Goal: Task Accomplishment & Management: Use online tool/utility

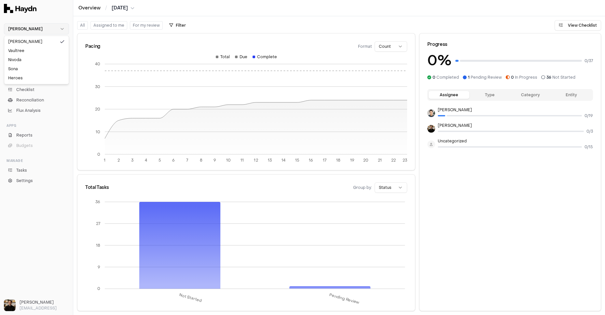
click at [49, 25] on html "Haydn Chat Inbox 3 Close Overview Checklist Reconciliation Flux Analysis Apps R…" at bounding box center [302, 157] width 605 height 315
click at [29, 60] on div "Nivoda" at bounding box center [37, 59] width 62 height 9
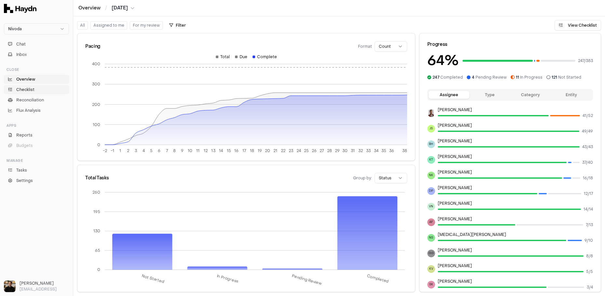
click at [31, 89] on span "Checklist" at bounding box center [25, 90] width 18 height 6
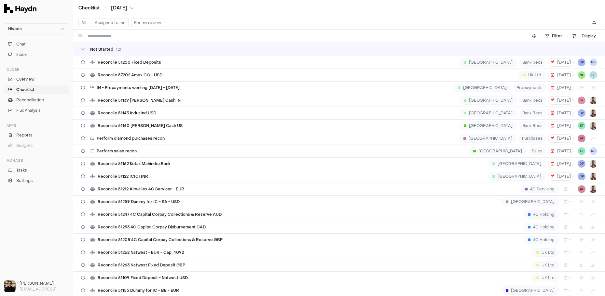
click at [127, 51] on div "Not Started 121" at bounding box center [339, 49] width 516 height 5
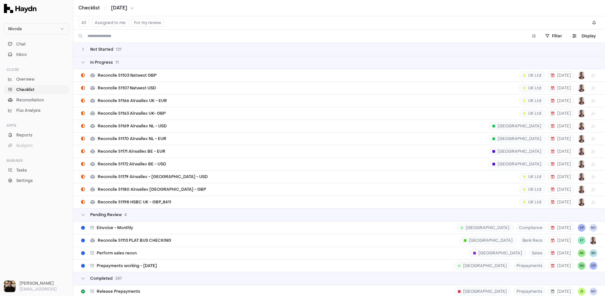
click at [114, 66] on td "In Progress 11" at bounding box center [338, 62] width 531 height 13
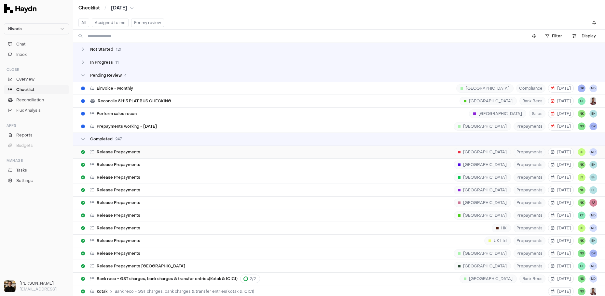
click at [116, 154] on div "Release Prepayments [GEOGRAPHIC_DATA] Prepayments [DATE] JS ND" at bounding box center [339, 152] width 516 height 12
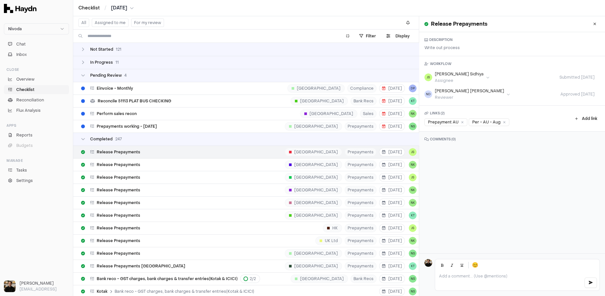
click at [135, 49] on div "Not Started 121" at bounding box center [254, 49] width 347 height 5
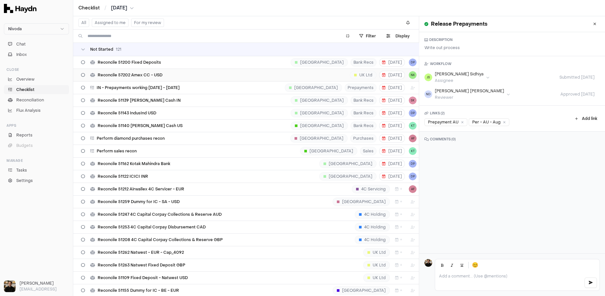
click at [138, 73] on span "Reconcile 57202 Amex CC - USD" at bounding box center [130, 75] width 65 height 5
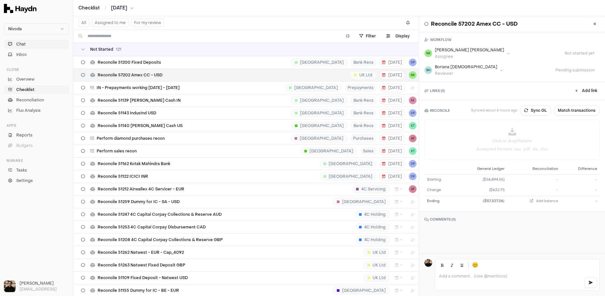
click at [25, 44] on span "Chat" at bounding box center [20, 44] width 9 height 6
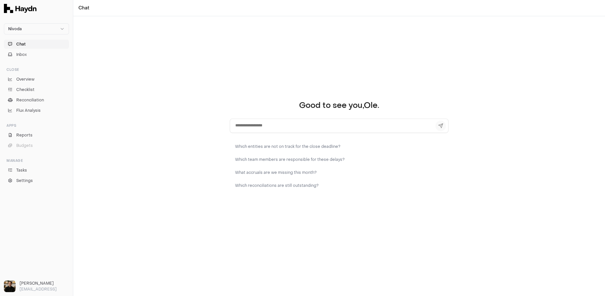
click at [249, 126] on textarea at bounding box center [339, 126] width 219 height 14
type textarea "**********"
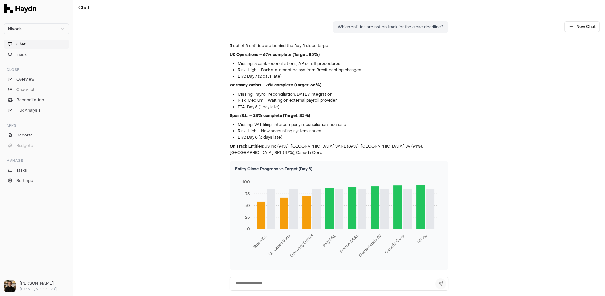
click at [260, 282] on textarea at bounding box center [339, 284] width 219 height 14
type textarea "**********"
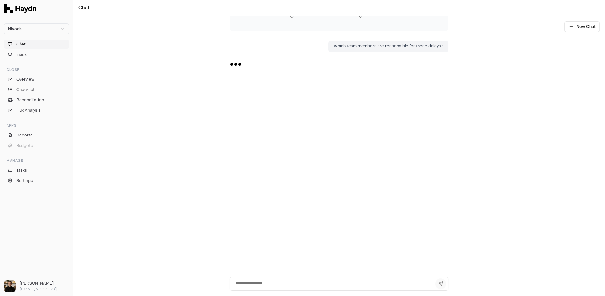
scroll to position [249, 0]
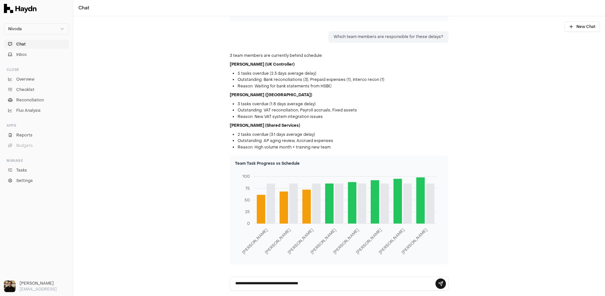
type textarea "**********"
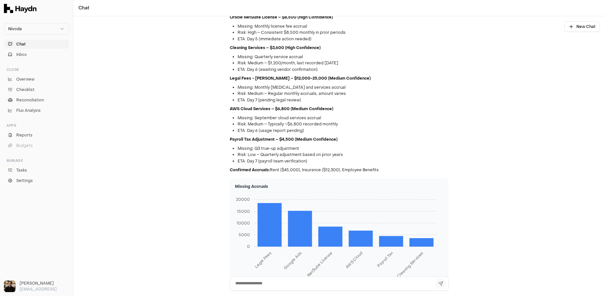
scroll to position [571, 0]
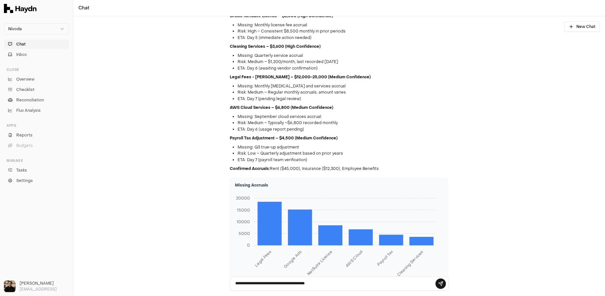
type textarea "**********"
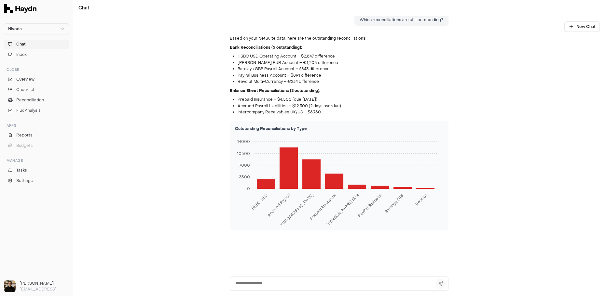
scroll to position [845, 0]
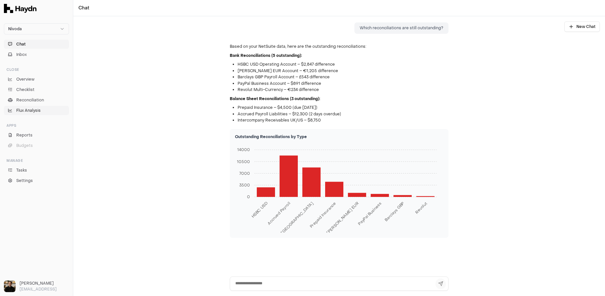
click at [29, 109] on span "Flux Analysis" at bounding box center [28, 111] width 24 height 6
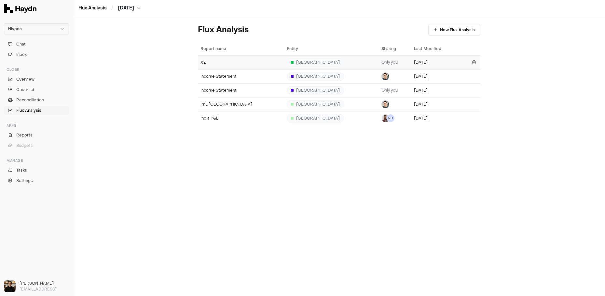
click at [213, 61] on div "XZ" at bounding box center [240, 62] width 81 height 5
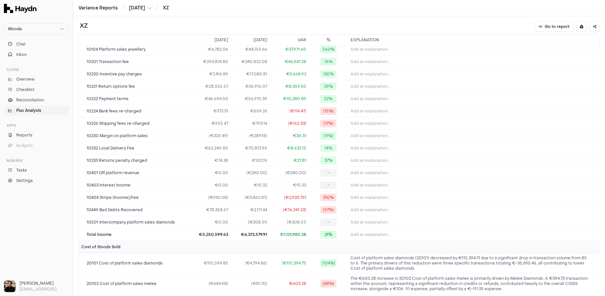
scroll to position [66, 0]
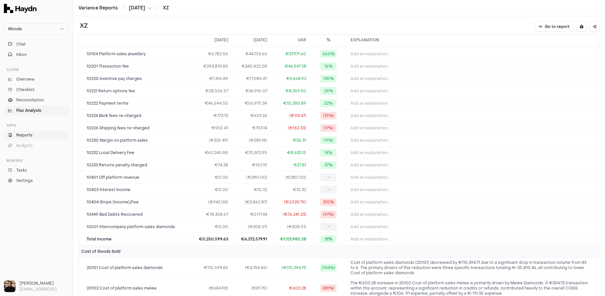
click at [25, 135] on span "Reports" at bounding box center [24, 135] width 16 height 6
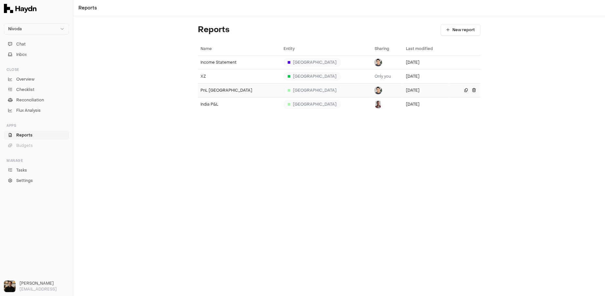
click at [207, 92] on td "PnL [GEOGRAPHIC_DATA]" at bounding box center [239, 90] width 83 height 14
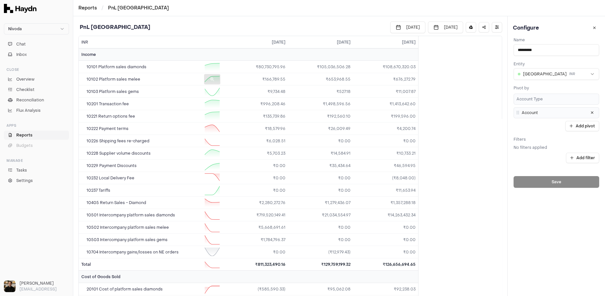
click at [210, 77] on icon at bounding box center [212, 79] width 4 height 4
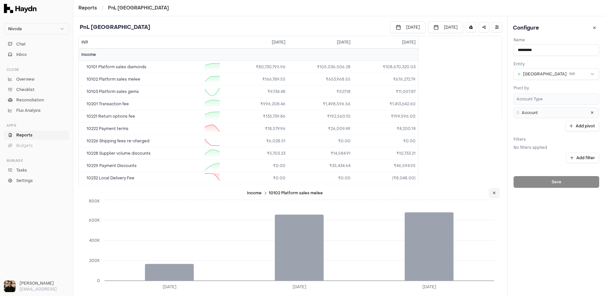
click at [492, 194] on icon at bounding box center [493, 193] width 3 height 4
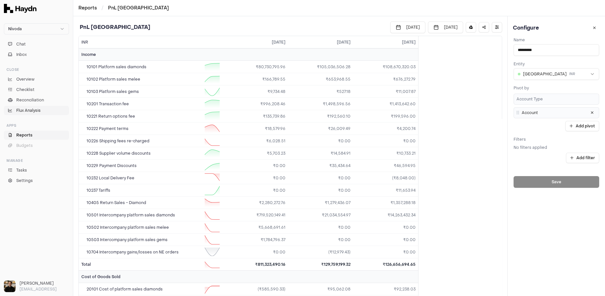
click at [29, 112] on span "Flux Analysis" at bounding box center [28, 111] width 24 height 6
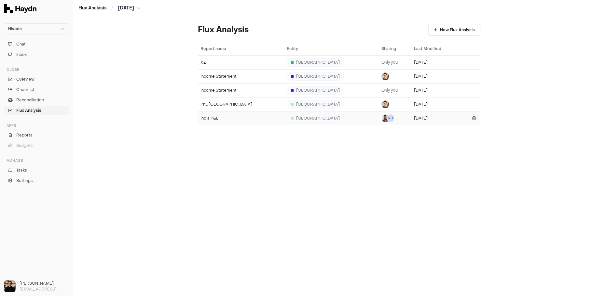
click at [218, 116] on div "India P&L" at bounding box center [240, 118] width 81 height 5
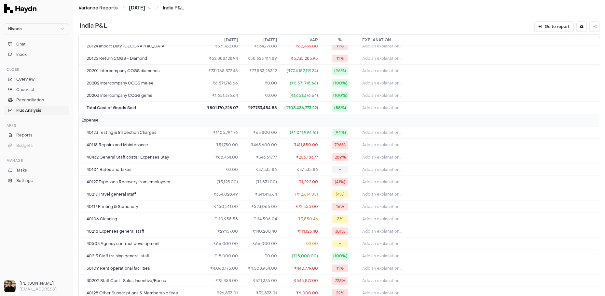
scroll to position [326, 0]
click at [376, 180] on span "Add an explanation..." at bounding box center [382, 182] width 40 height 5
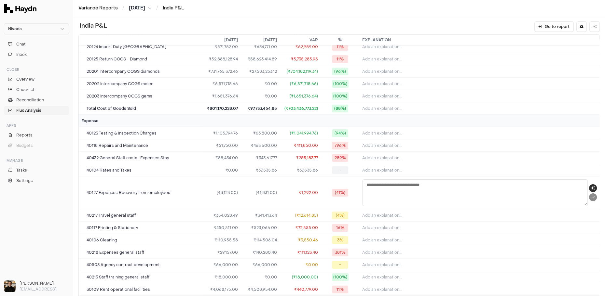
click at [593, 186] on icon "button" at bounding box center [593, 188] width 4 height 4
type textarea "**********"
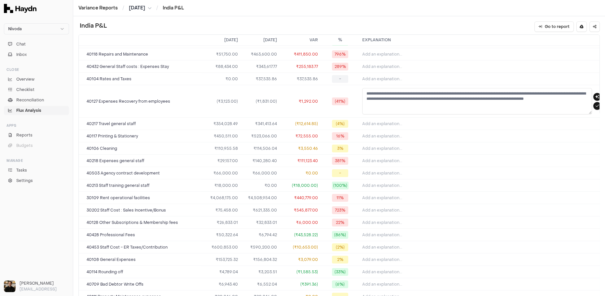
scroll to position [436, 0]
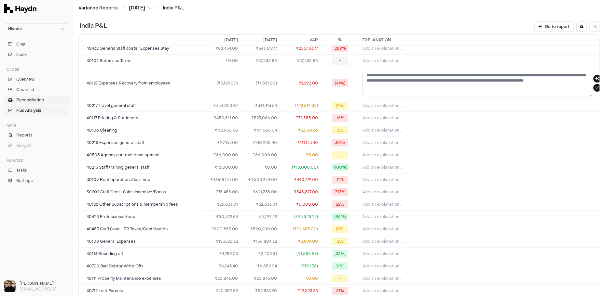
click at [36, 100] on span "Reconciliation" at bounding box center [30, 100] width 28 height 6
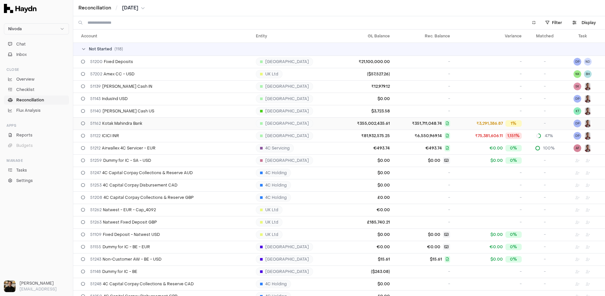
click at [340, 122] on td "₹355,002,435.61" at bounding box center [366, 123] width 53 height 12
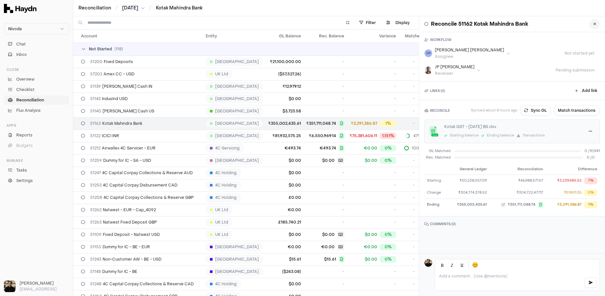
click at [594, 24] on icon at bounding box center [594, 24] width 3 height 4
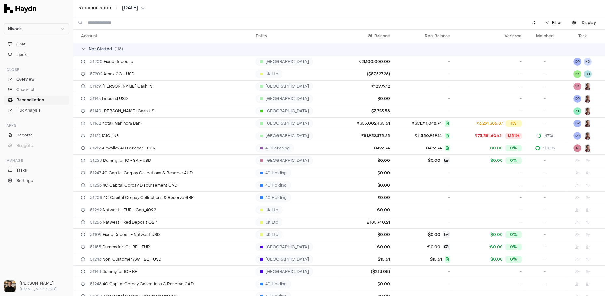
click at [90, 49] on span "Not Started" at bounding box center [100, 49] width 23 height 5
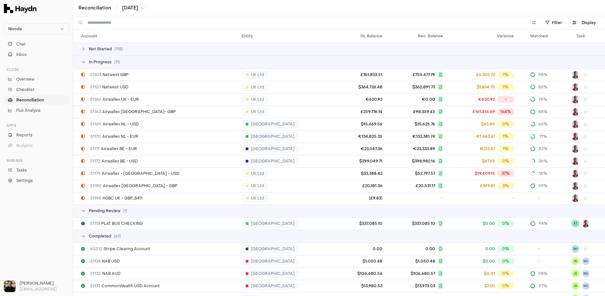
click at [127, 22] on input at bounding box center [303, 22] width 432 height 13
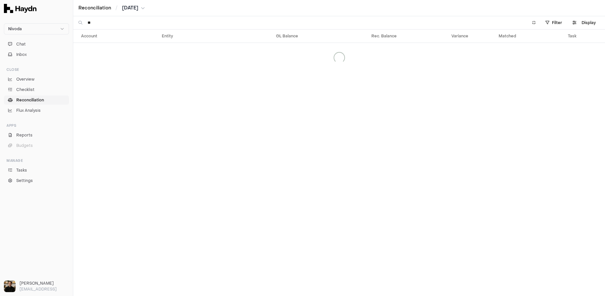
type input "*"
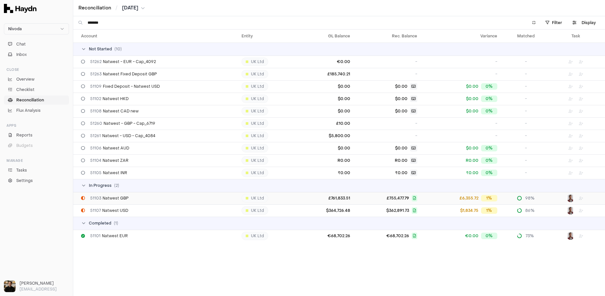
type input "*******"
click at [130, 196] on div "51103 Natwest GBP" at bounding box center [158, 198] width 155 height 5
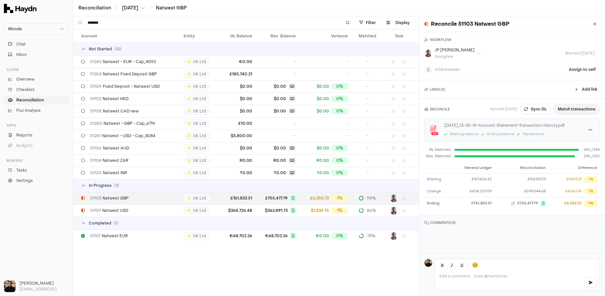
click at [580, 109] on button "Match transactions" at bounding box center [576, 109] width 46 height 10
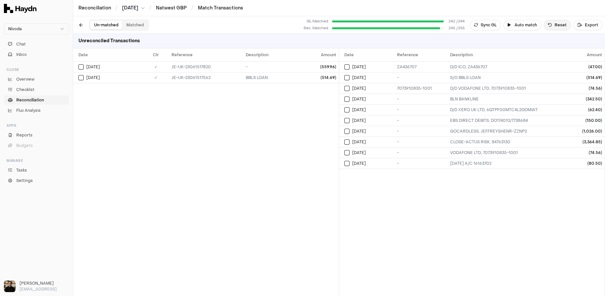
click at [553, 22] on button "Reset" at bounding box center [556, 25] width 27 height 10
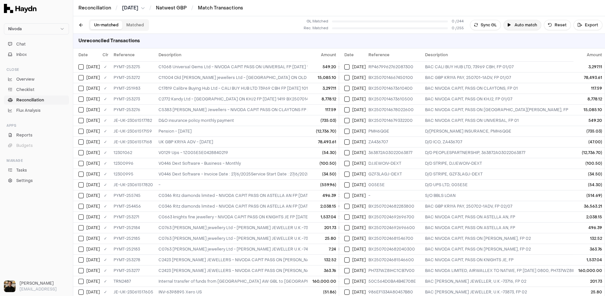
click at [520, 26] on button "Auto match" at bounding box center [522, 25] width 38 height 10
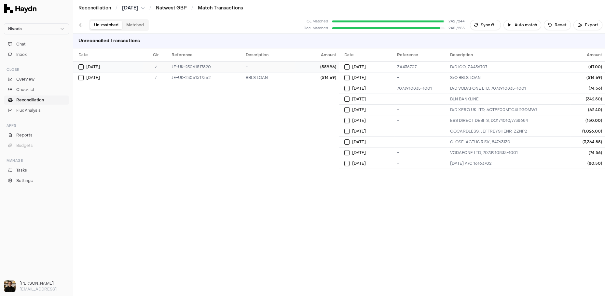
click at [128, 64] on div "[DATE]" at bounding box center [110, 66] width 64 height 5
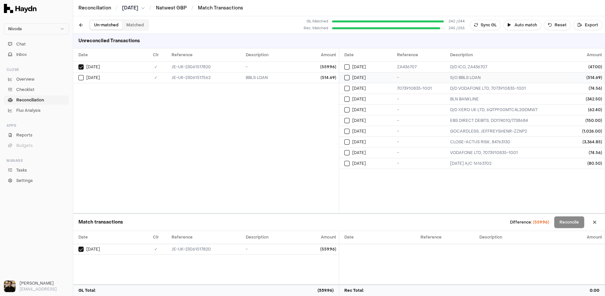
click at [388, 82] on td "[DATE]" at bounding box center [366, 77] width 55 height 11
